Goal: Information Seeking & Learning: Learn about a topic

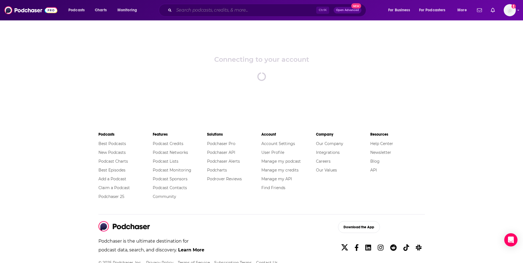
click at [235, 13] on input "Search podcasts, credits, & more..." at bounding box center [245, 10] width 142 height 9
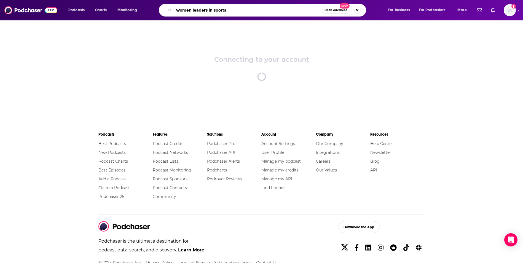
type input "women leaders in sports"
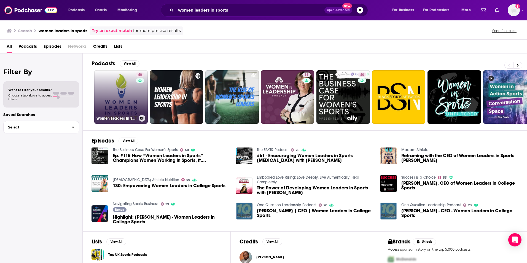
click at [117, 108] on link "40 Women Leaders in Sports Podcast" at bounding box center [120, 96] width 53 height 53
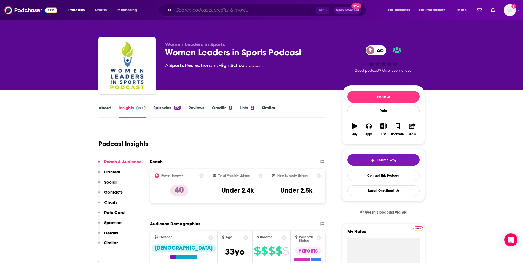
click at [262, 11] on input "Search podcasts, credits, & more..." at bounding box center [245, 10] width 142 height 9
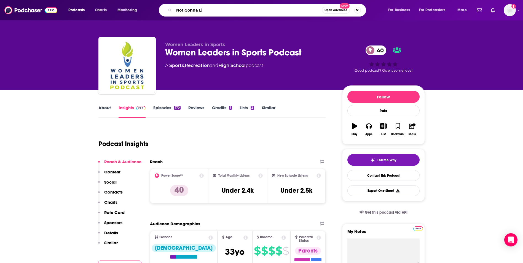
type input "Not Gonna Lie"
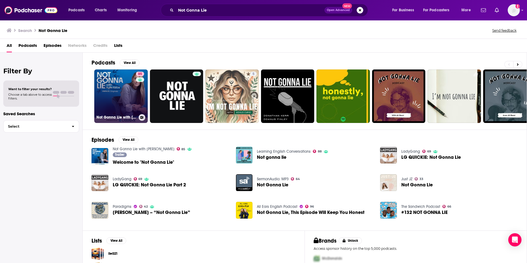
click at [103, 94] on link "85 Not Gonna Lie with [PERSON_NAME]" at bounding box center [120, 95] width 53 height 53
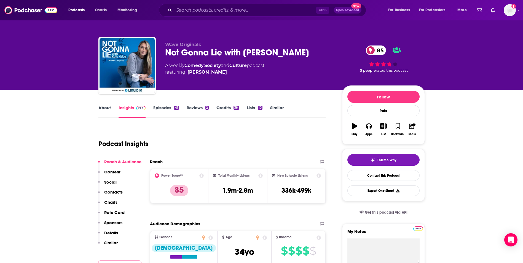
drag, startPoint x: 186, startPoint y: 125, endPoint x: 159, endPoint y: 128, distance: 27.4
click at [159, 128] on div "Podcast Insights" at bounding box center [209, 141] width 223 height 28
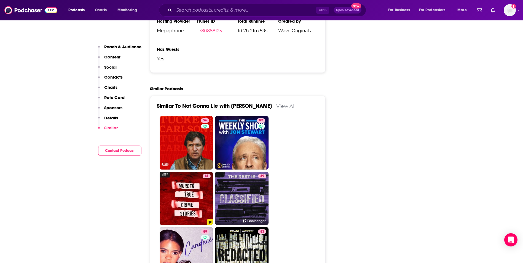
scroll to position [1169, 0]
